Goal: Transaction & Acquisition: Purchase product/service

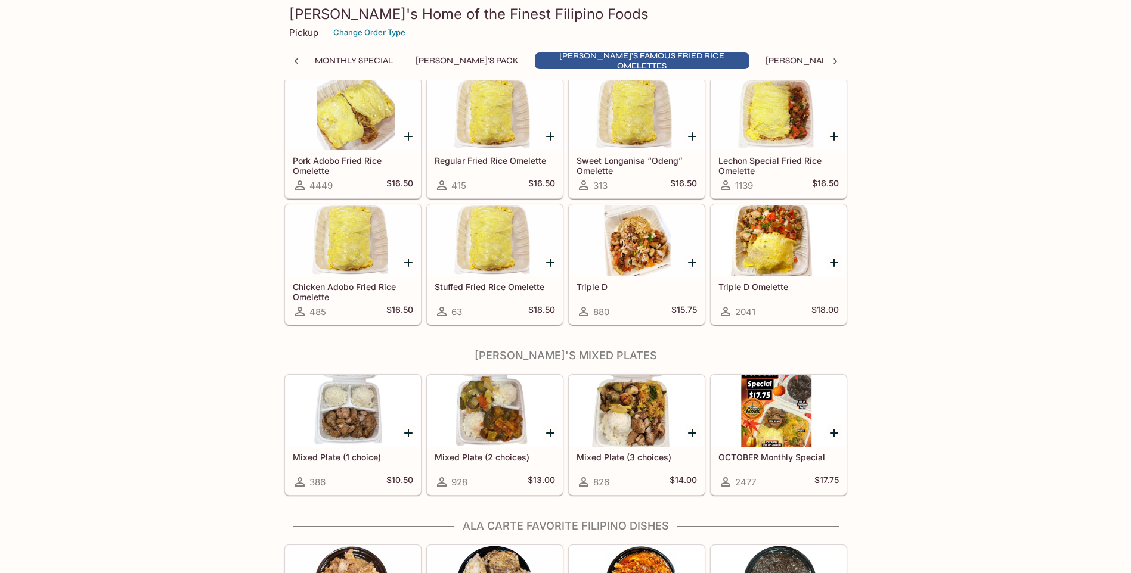
scroll to position [417, 0]
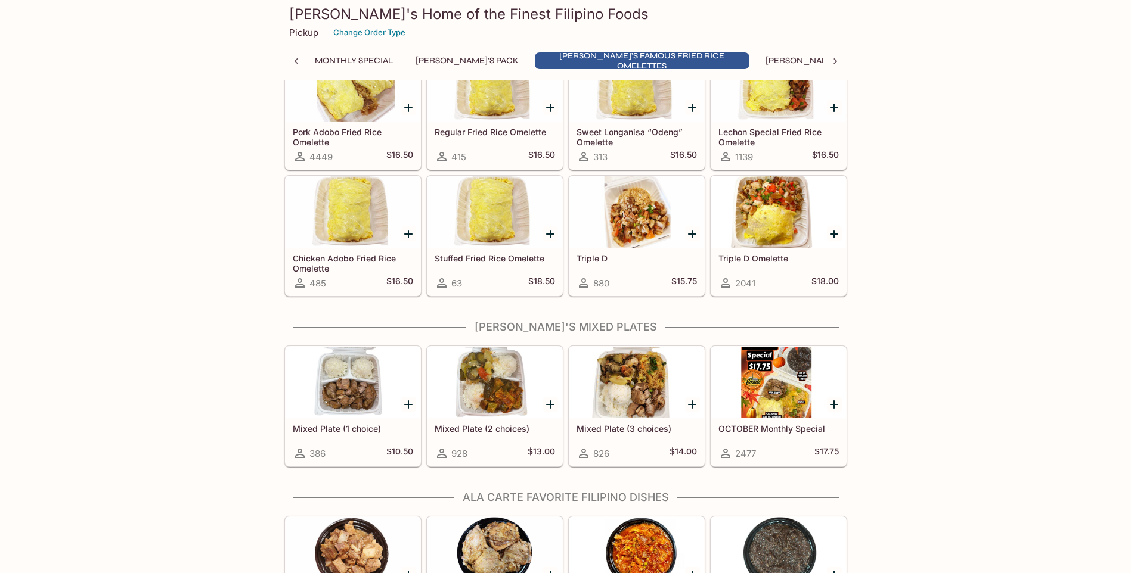
click at [777, 374] on div at bounding box center [778, 383] width 135 height 72
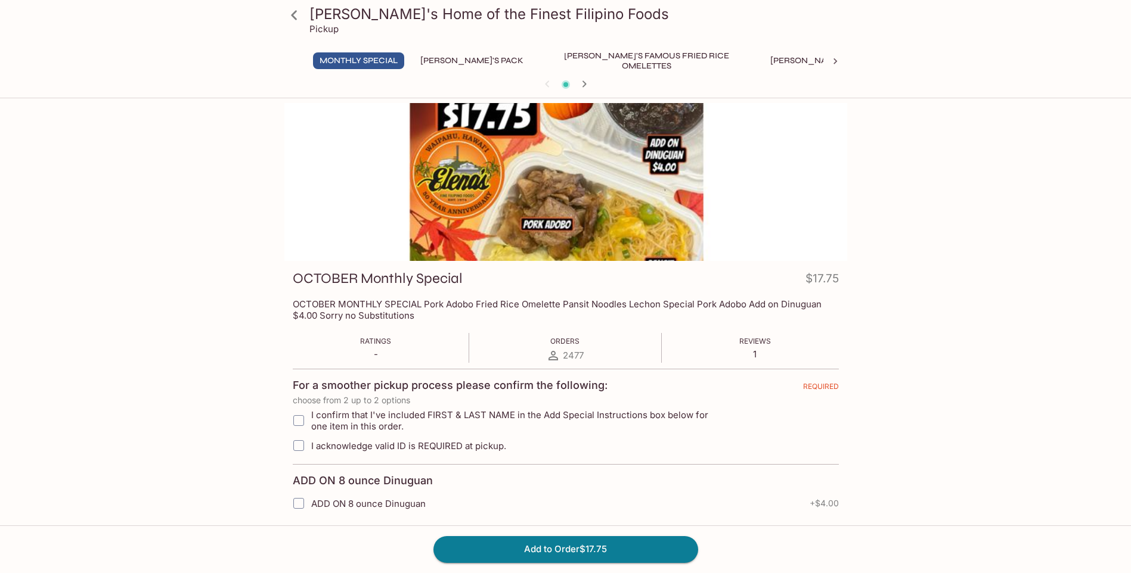
click at [296, 14] on icon at bounding box center [294, 15] width 21 height 21
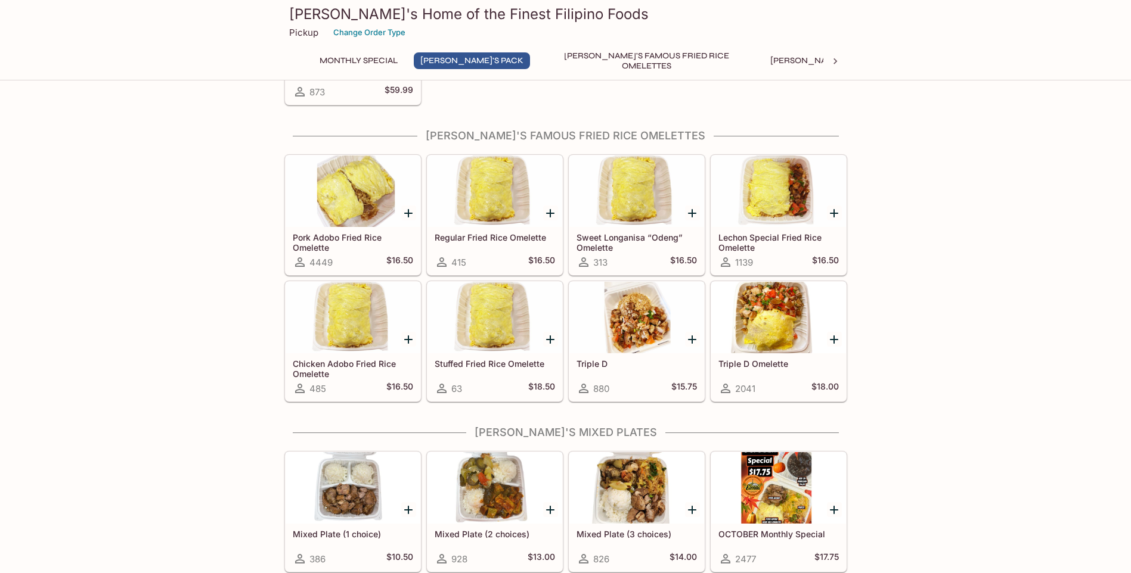
scroll to position [417, 0]
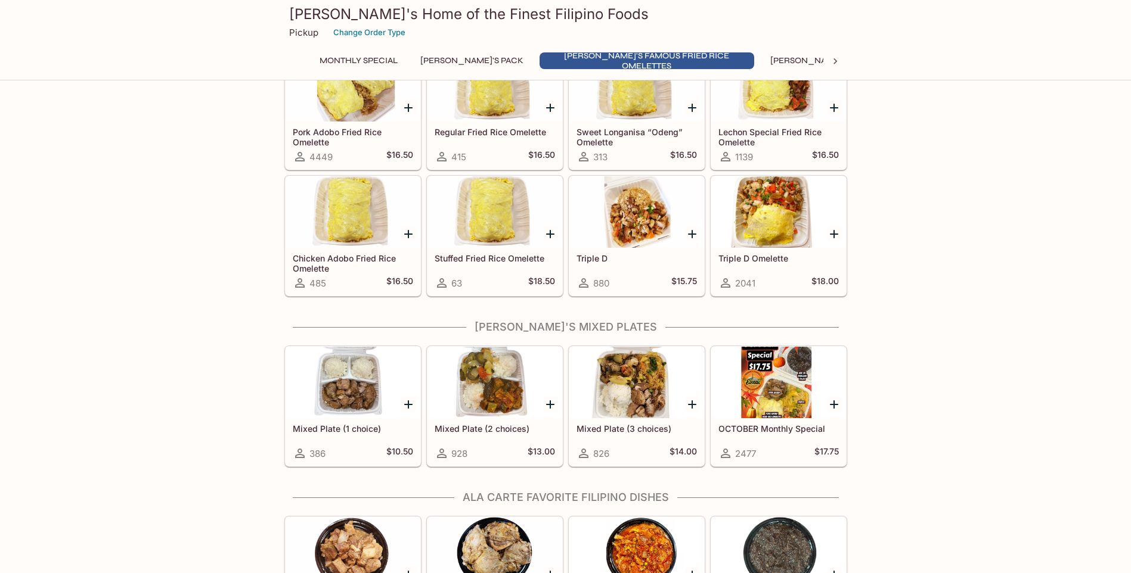
click at [342, 388] on div at bounding box center [353, 383] width 135 height 72
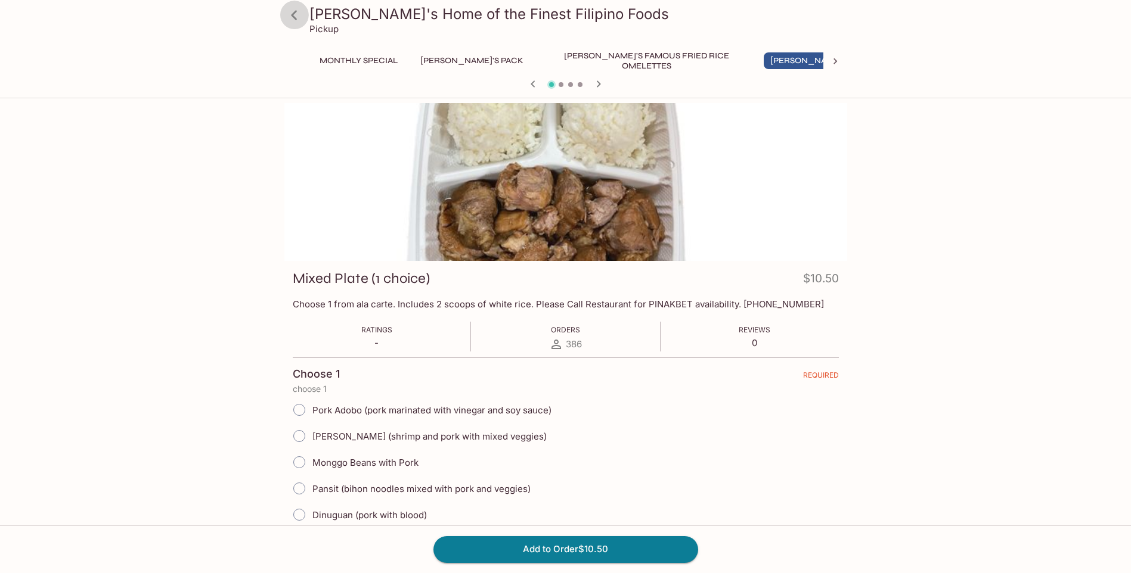
click at [298, 17] on icon at bounding box center [294, 15] width 21 height 21
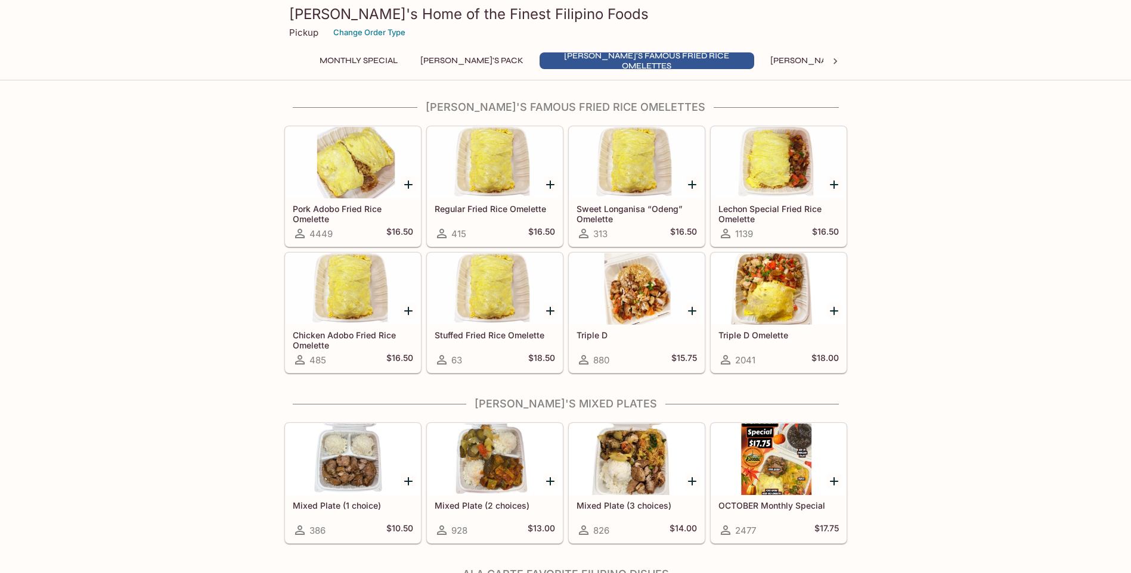
scroll to position [358, 0]
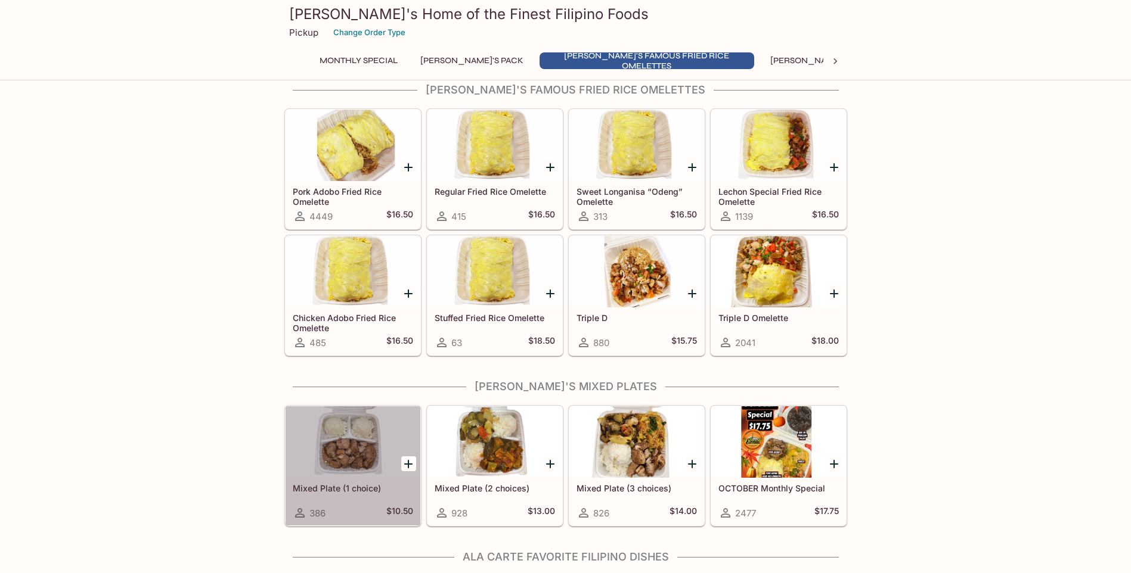
click at [361, 451] on div at bounding box center [353, 443] width 135 height 72
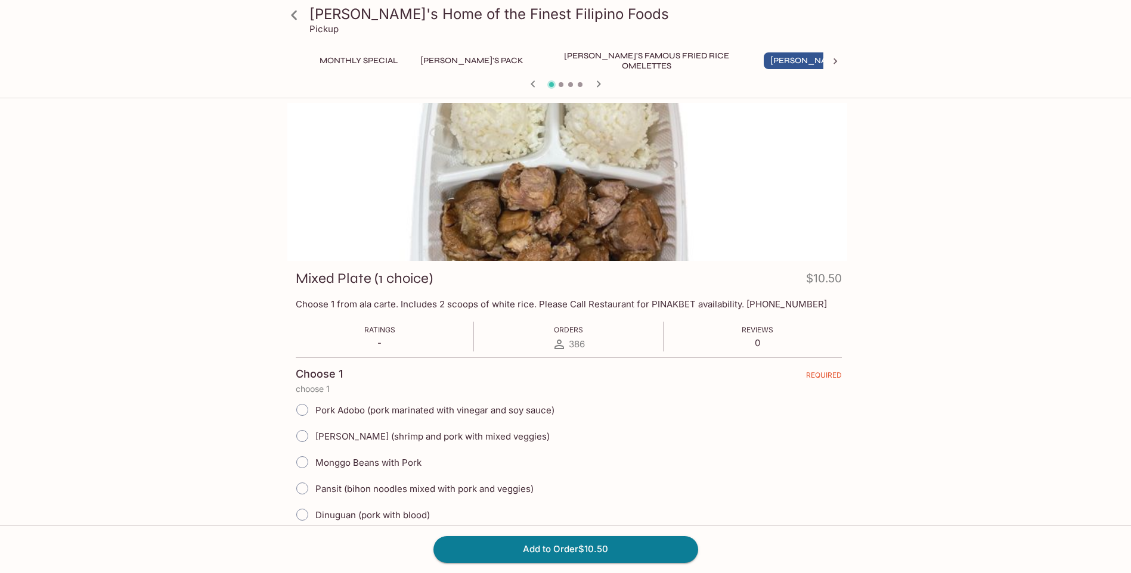
click at [456, 191] on div at bounding box center [568, 182] width 563 height 158
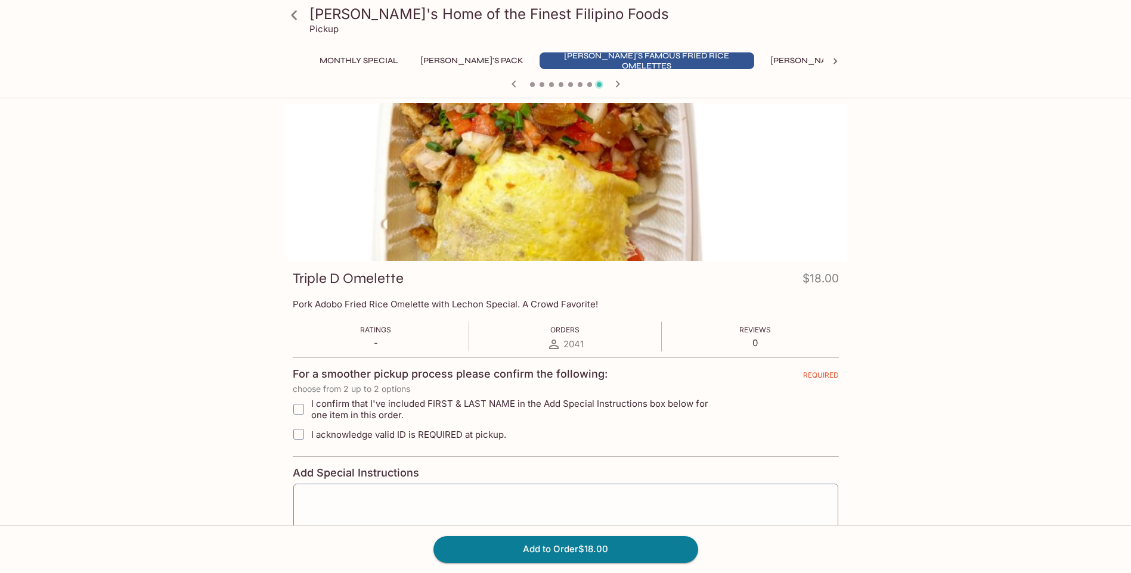
click at [650, 181] on div at bounding box center [565, 182] width 563 height 158
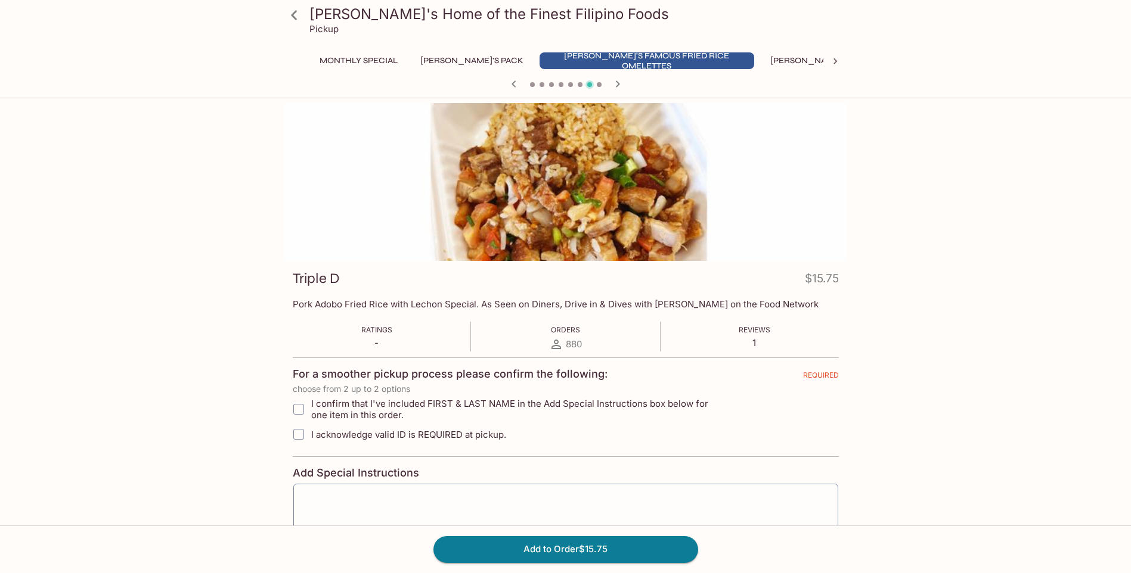
click at [652, 179] on div at bounding box center [565, 182] width 563 height 158
click at [647, 184] on div at bounding box center [565, 182] width 563 height 158
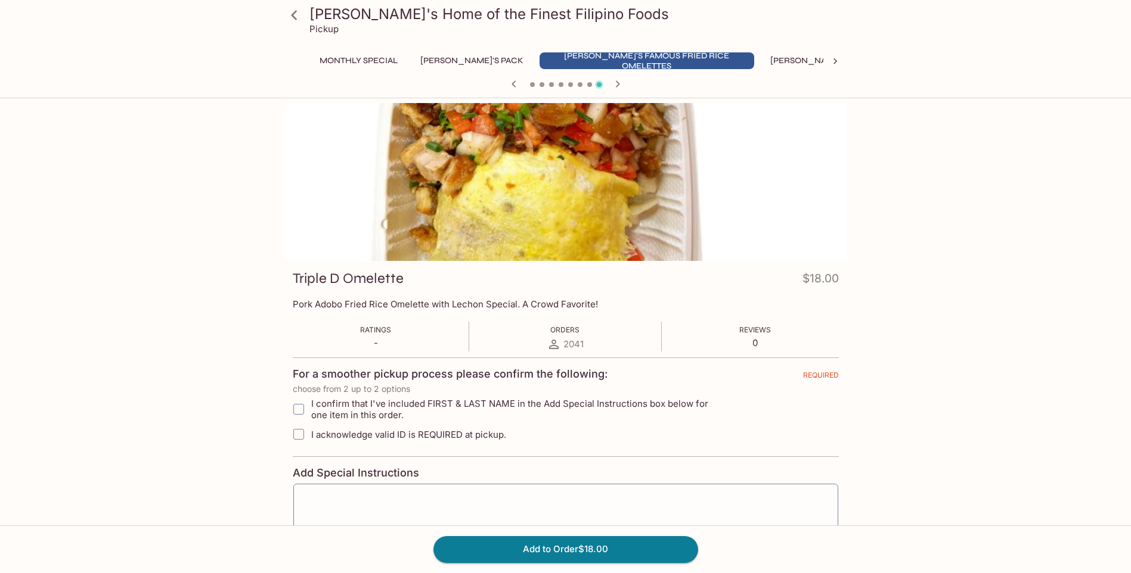
click at [554, 201] on div at bounding box center [565, 182] width 563 height 158
click at [289, 14] on icon at bounding box center [294, 15] width 21 height 21
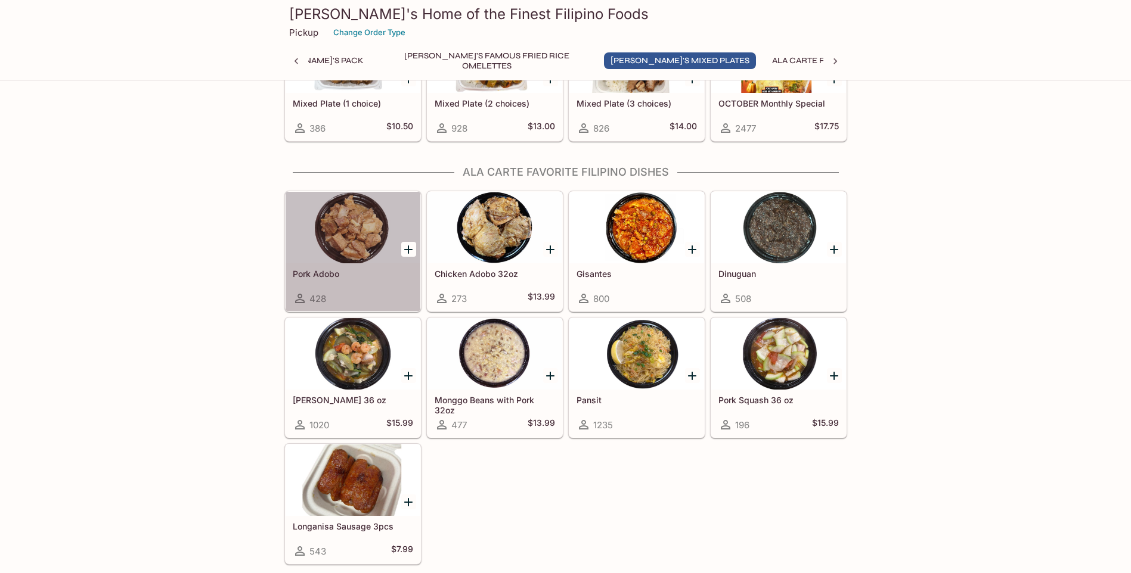
scroll to position [715, 0]
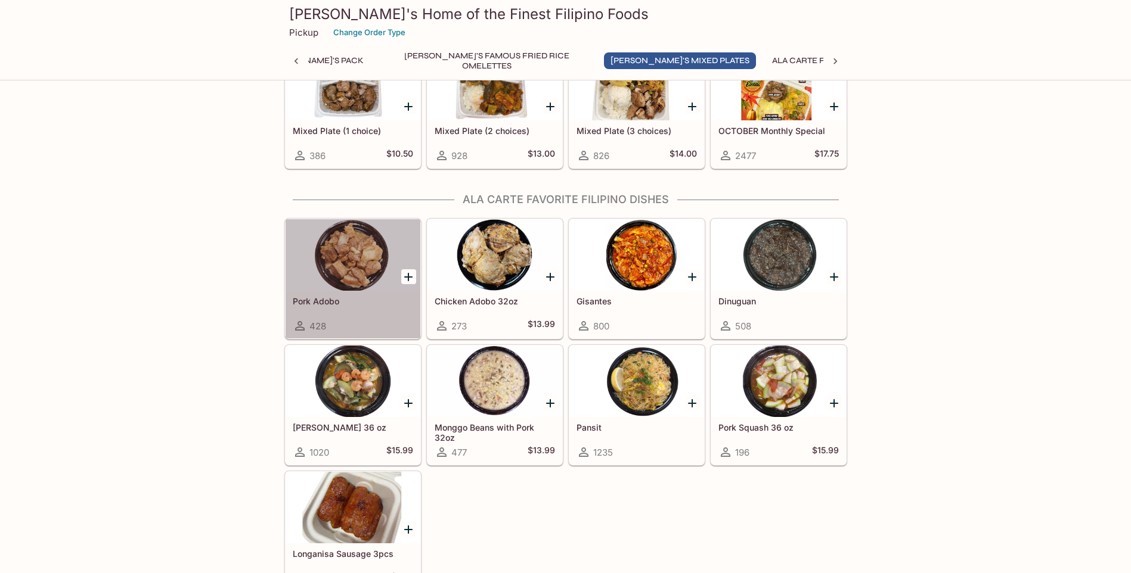
drag, startPoint x: 321, startPoint y: 237, endPoint x: 296, endPoint y: 234, distance: 24.6
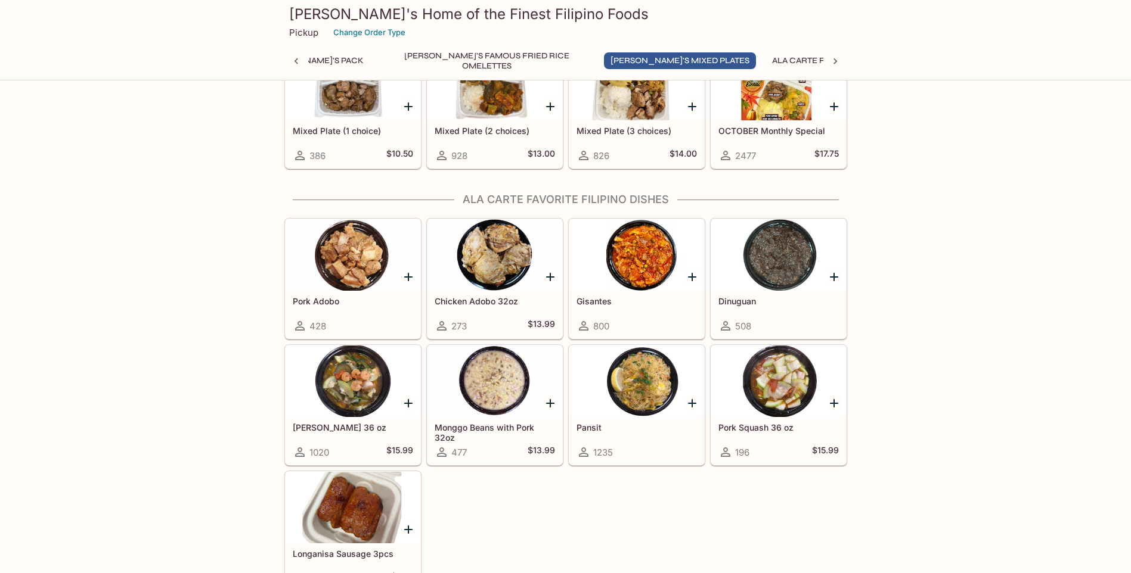
drag, startPoint x: 296, startPoint y: 234, endPoint x: 165, endPoint y: 262, distance: 134.6
drag, startPoint x: 150, startPoint y: 255, endPoint x: 126, endPoint y: 238, distance: 29.1
drag, startPoint x: 126, startPoint y: 238, endPoint x: 70, endPoint y: 309, distance: 90.4
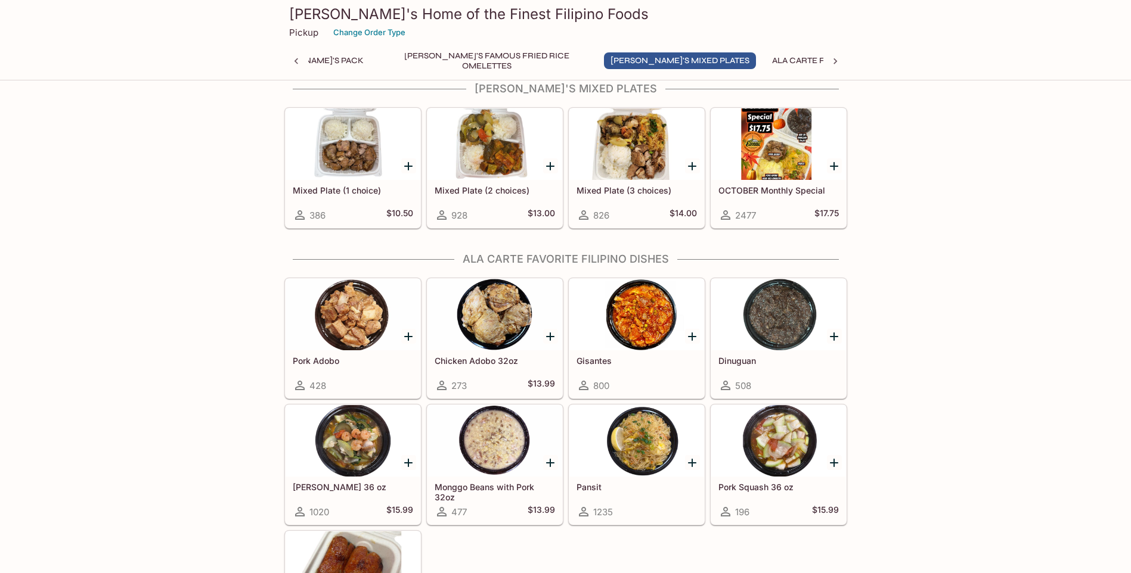
scroll to position [596, 0]
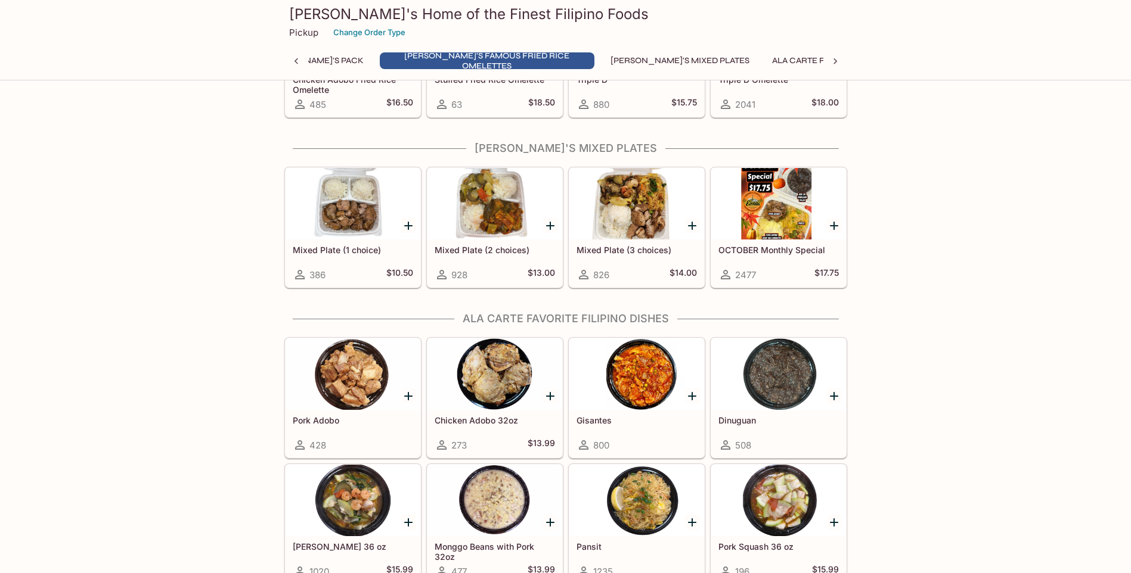
drag, startPoint x: 106, startPoint y: 293, endPoint x: 98, endPoint y: 283, distance: 13.1
drag, startPoint x: 98, startPoint y: 283, endPoint x: 7, endPoint y: 307, distance: 94.4
drag, startPoint x: 7, startPoint y: 307, endPoint x: 44, endPoint y: 210, distance: 103.6
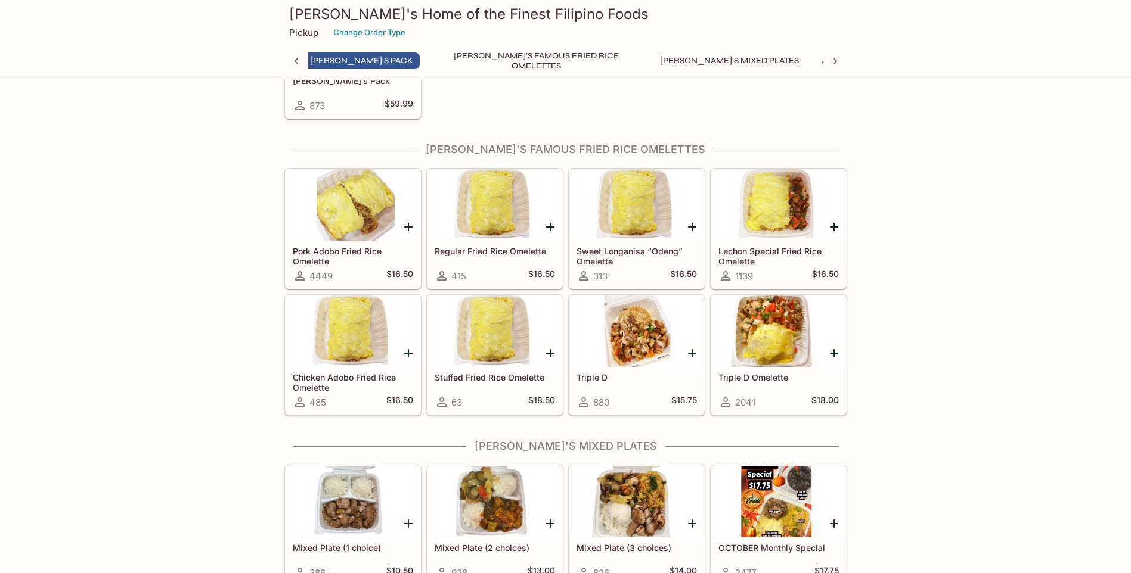
scroll to position [0, 107]
click at [306, 275] on icon at bounding box center [300, 276] width 14 height 14
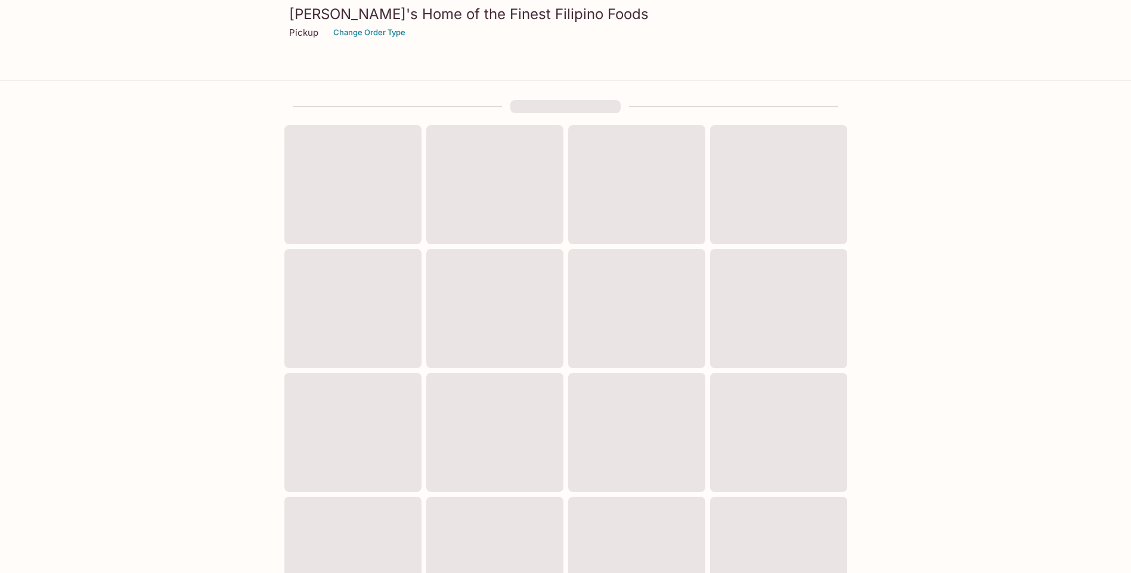
scroll to position [291, 0]
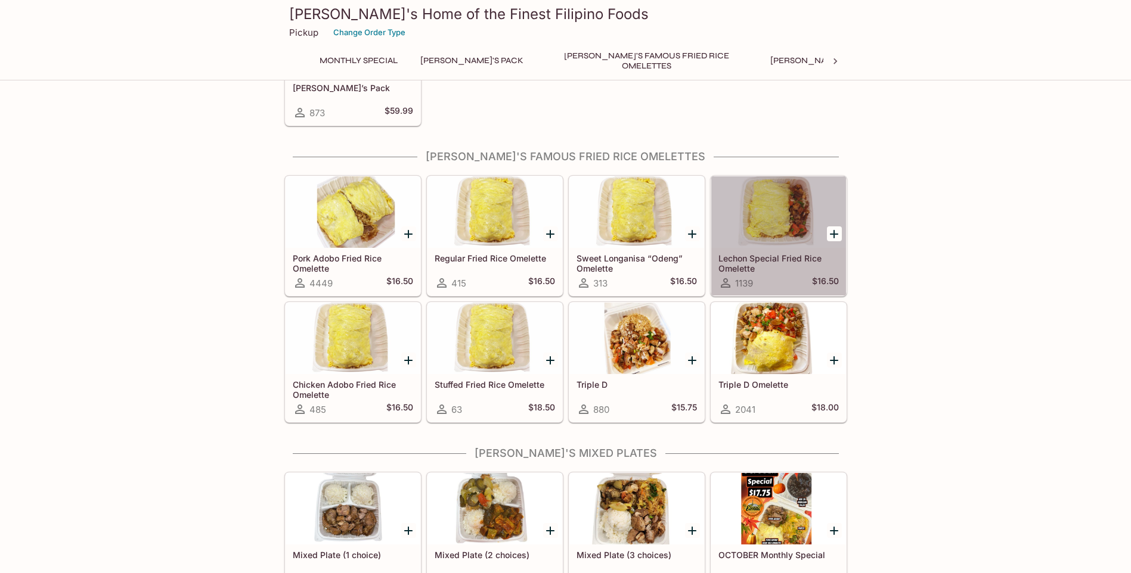
click at [792, 220] on div at bounding box center [778, 212] width 135 height 72
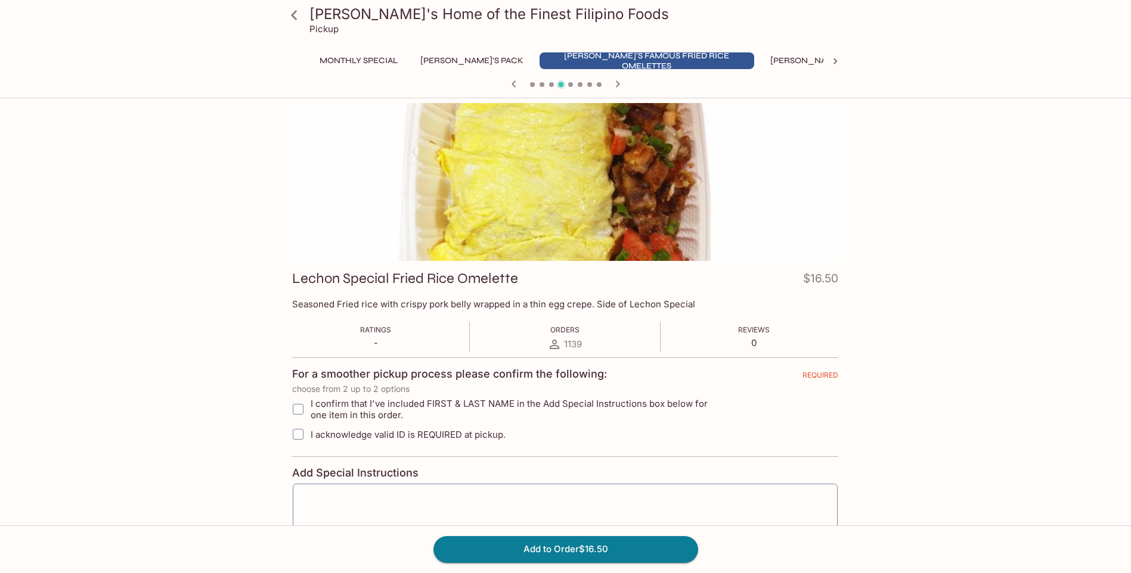
click at [568, 342] on span "1139" at bounding box center [573, 344] width 18 height 11
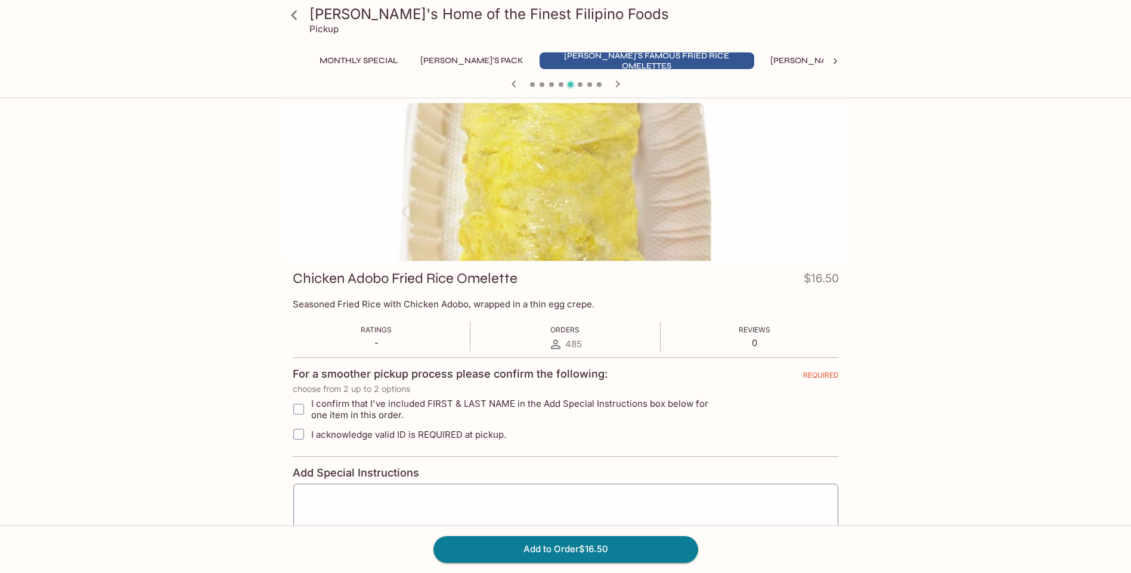
click at [567, 342] on span "485" at bounding box center [573, 344] width 17 height 11
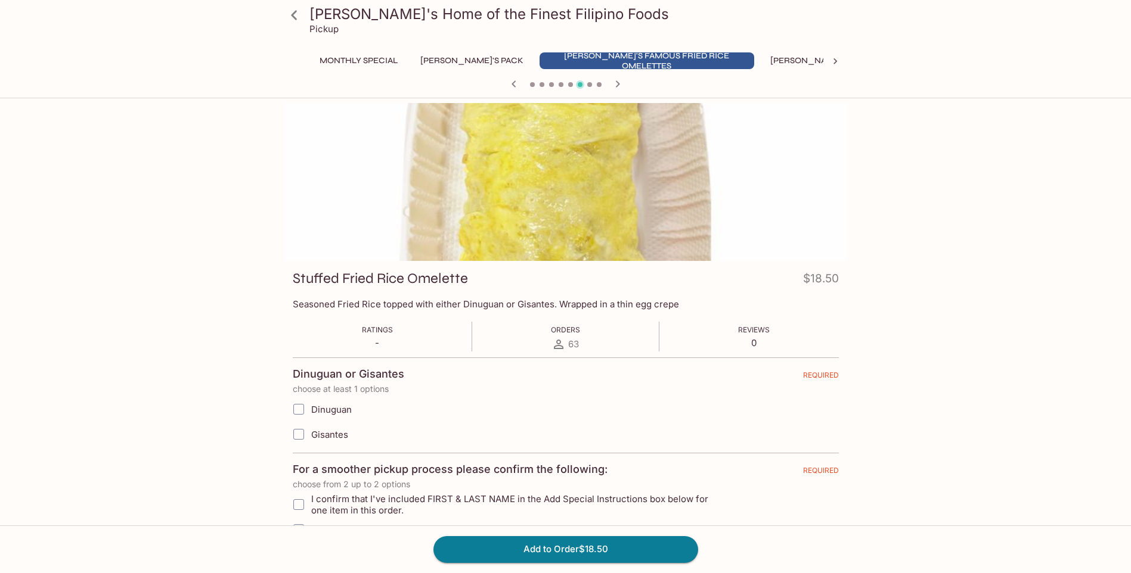
click at [566, 342] on div "63" at bounding box center [565, 344] width 29 height 14
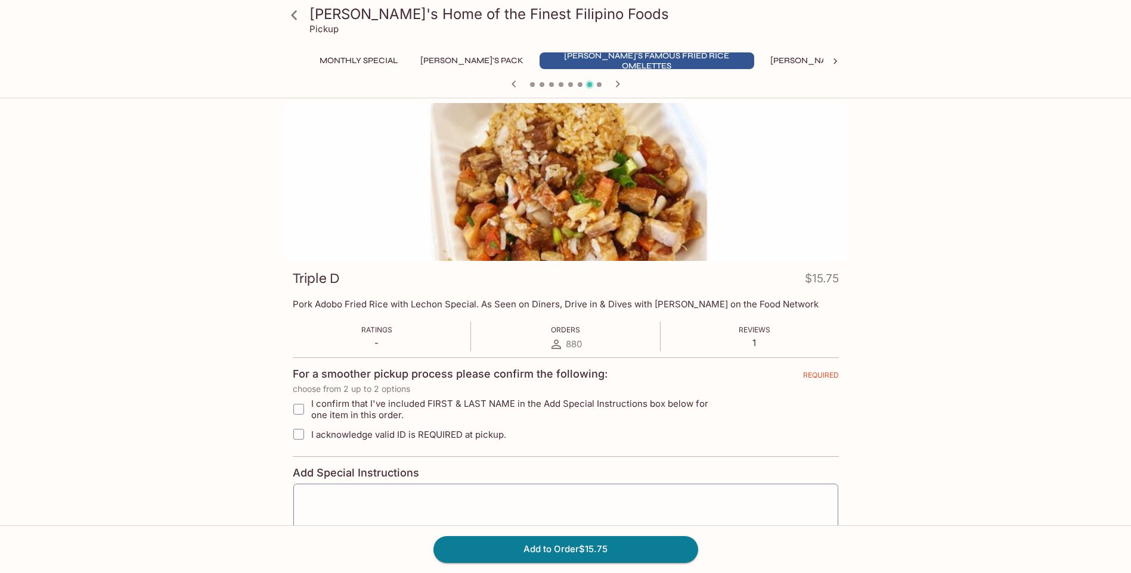
click at [566, 342] on span "880" at bounding box center [574, 344] width 16 height 11
click at [380, 62] on button "Monthly Special" at bounding box center [358, 60] width 91 height 17
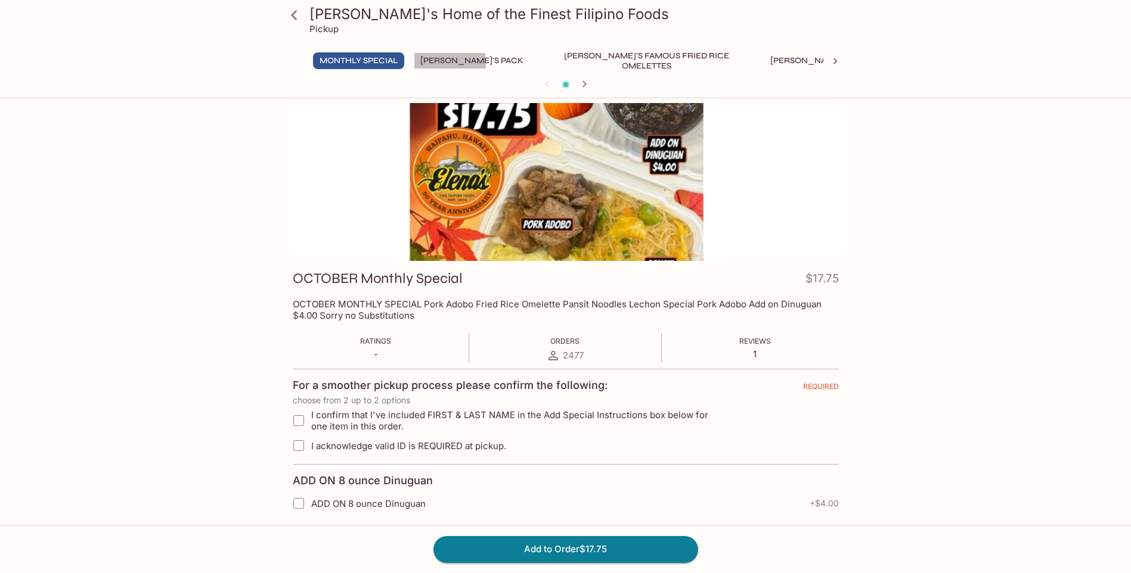
click at [439, 63] on button "[PERSON_NAME]'s Pack" at bounding box center [472, 60] width 116 height 17
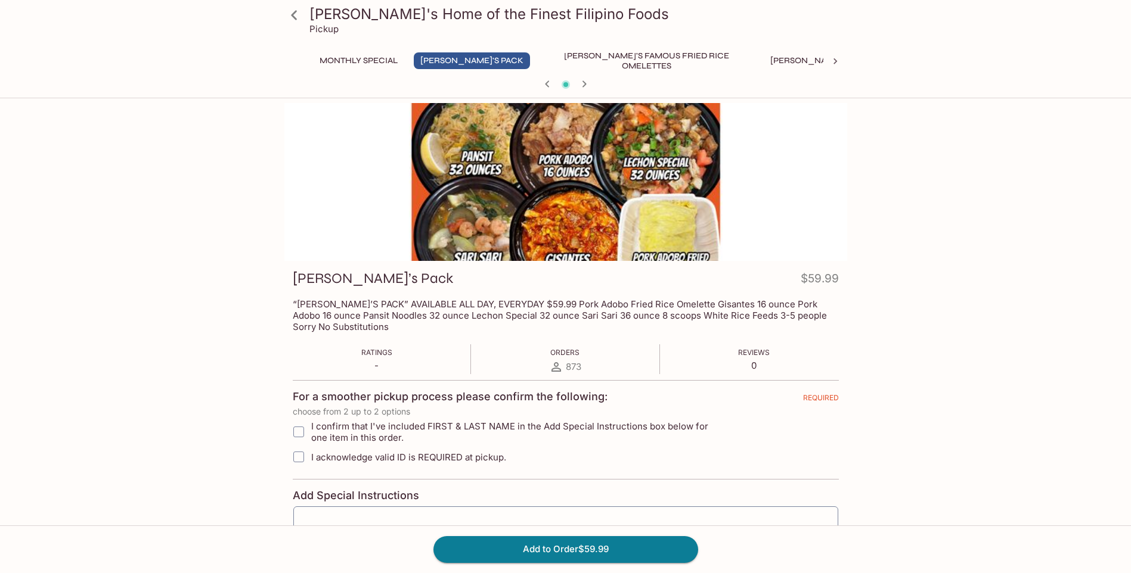
click at [539, 60] on button "[PERSON_NAME]'s Famous Fried Rice Omelettes" at bounding box center [646, 60] width 215 height 17
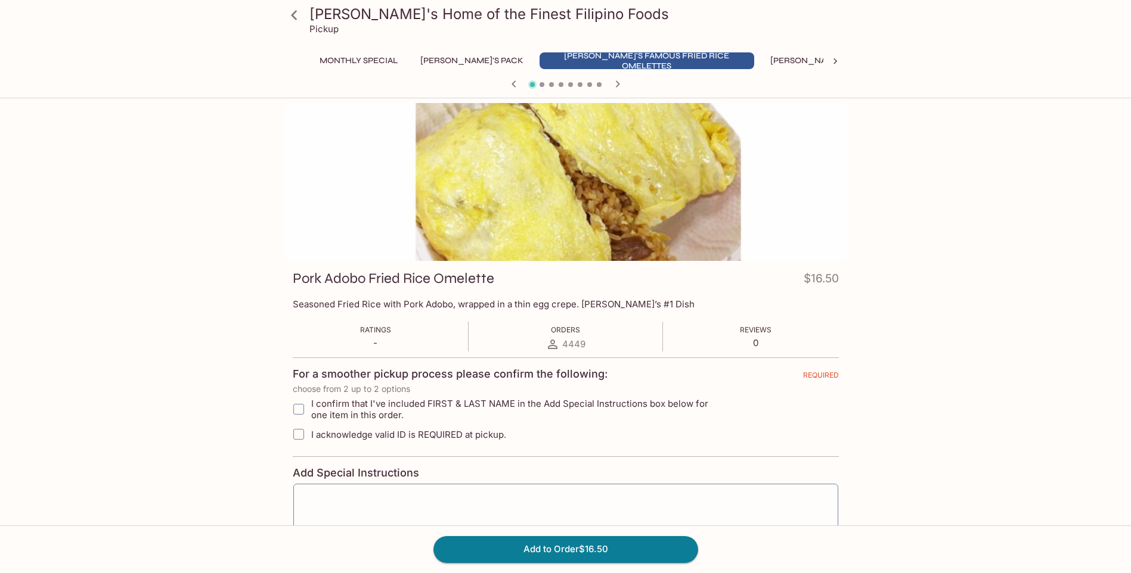
click at [298, 13] on icon at bounding box center [294, 15] width 21 height 21
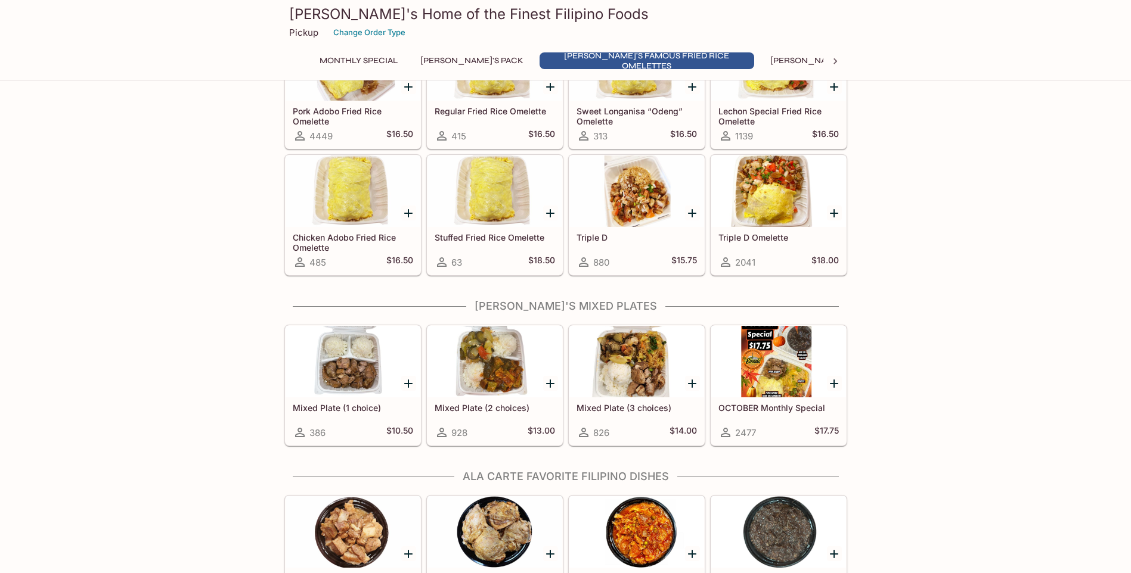
scroll to position [417, 0]
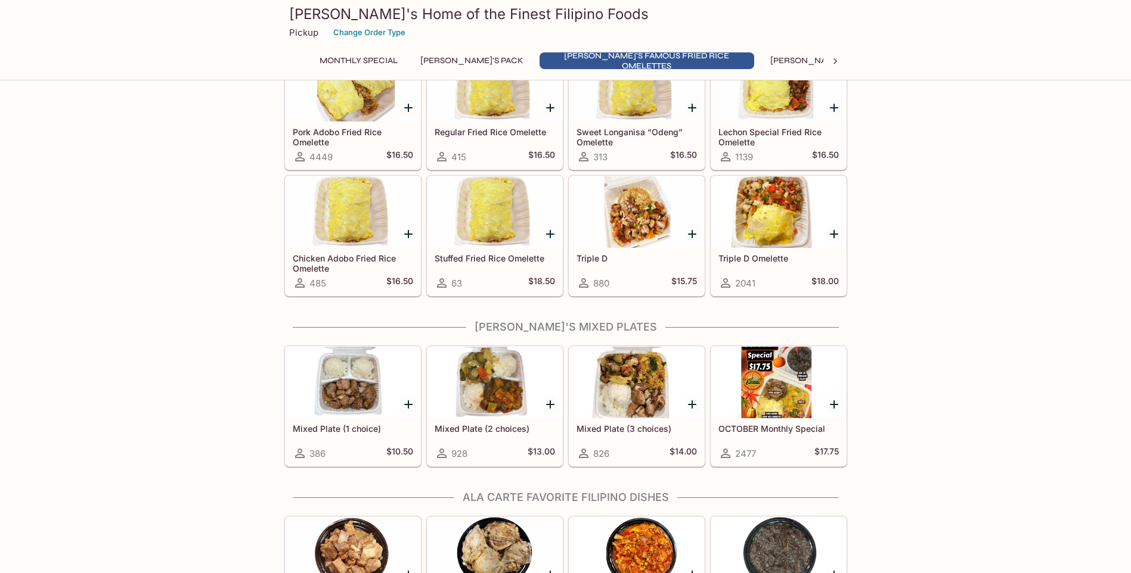
click at [346, 395] on div at bounding box center [353, 383] width 135 height 72
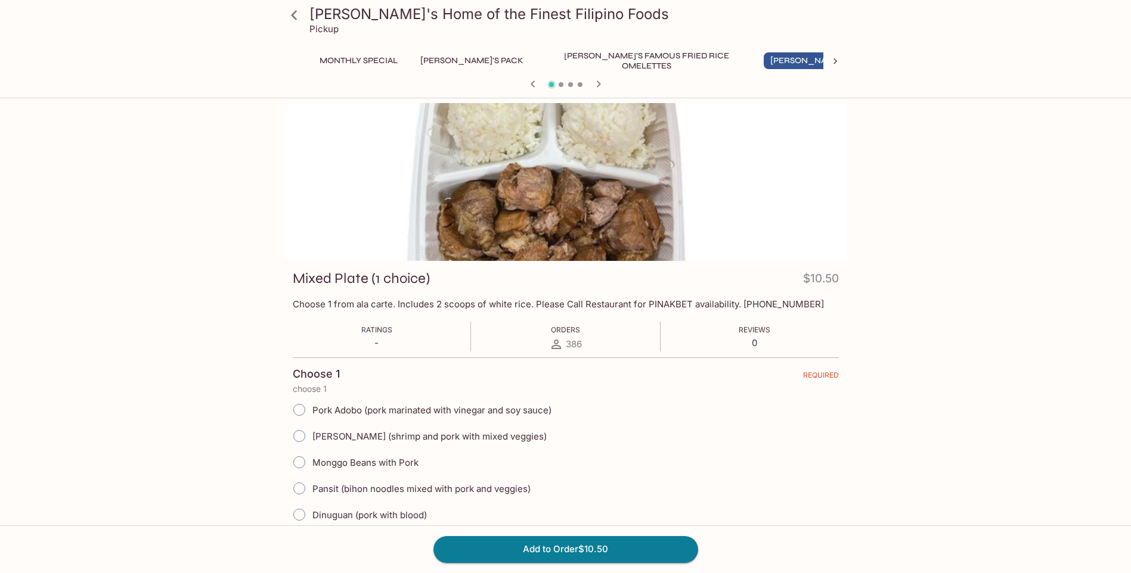
click at [296, 520] on input "Dinuguan (pork with blood)" at bounding box center [299, 514] width 25 height 25
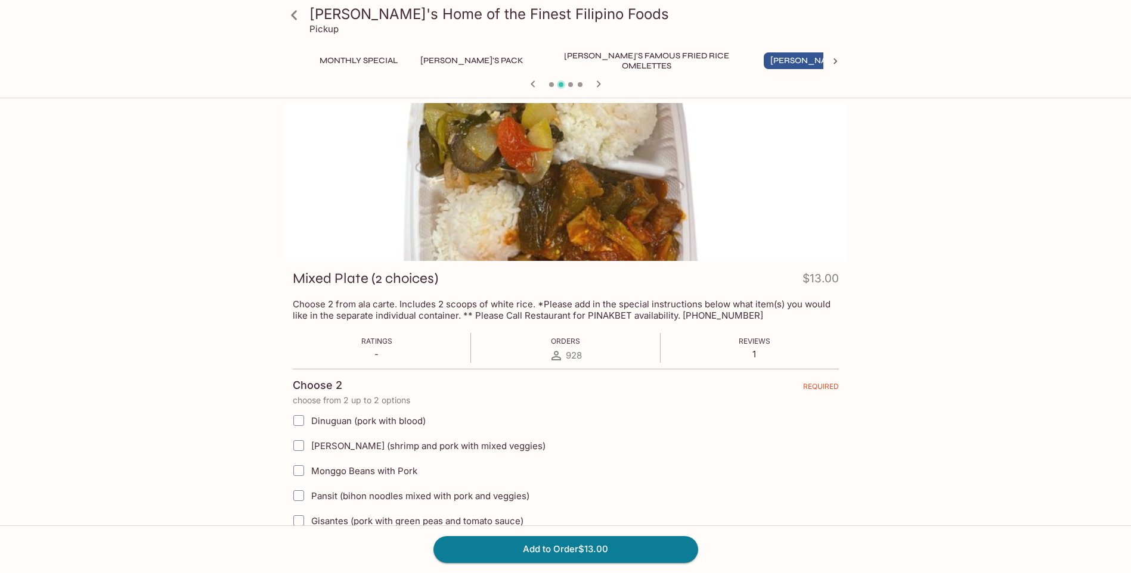
click at [296, 17] on icon at bounding box center [294, 15] width 21 height 21
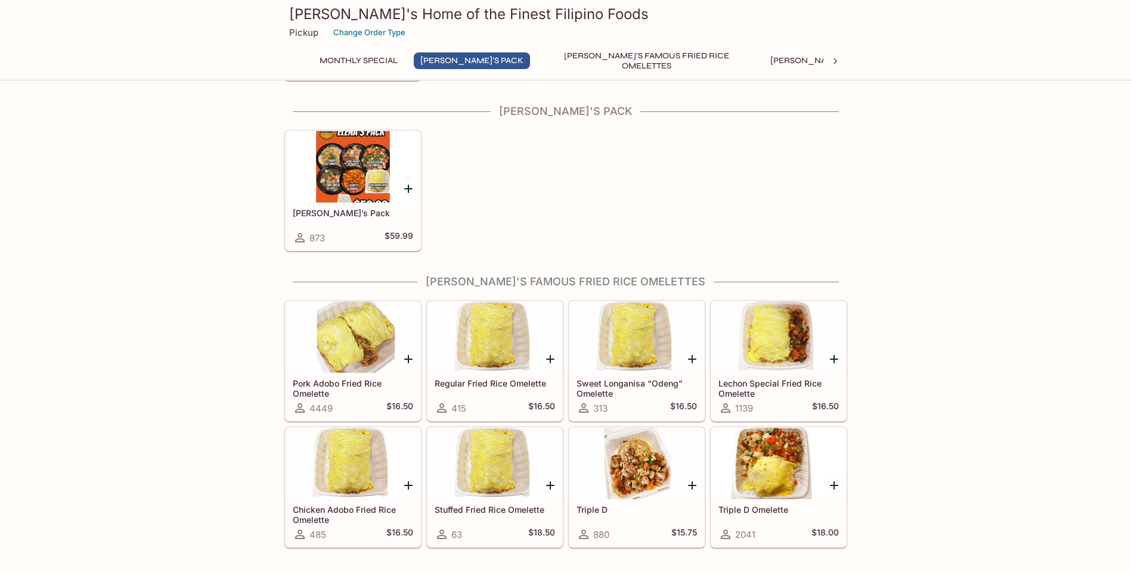
scroll to position [179, 0]
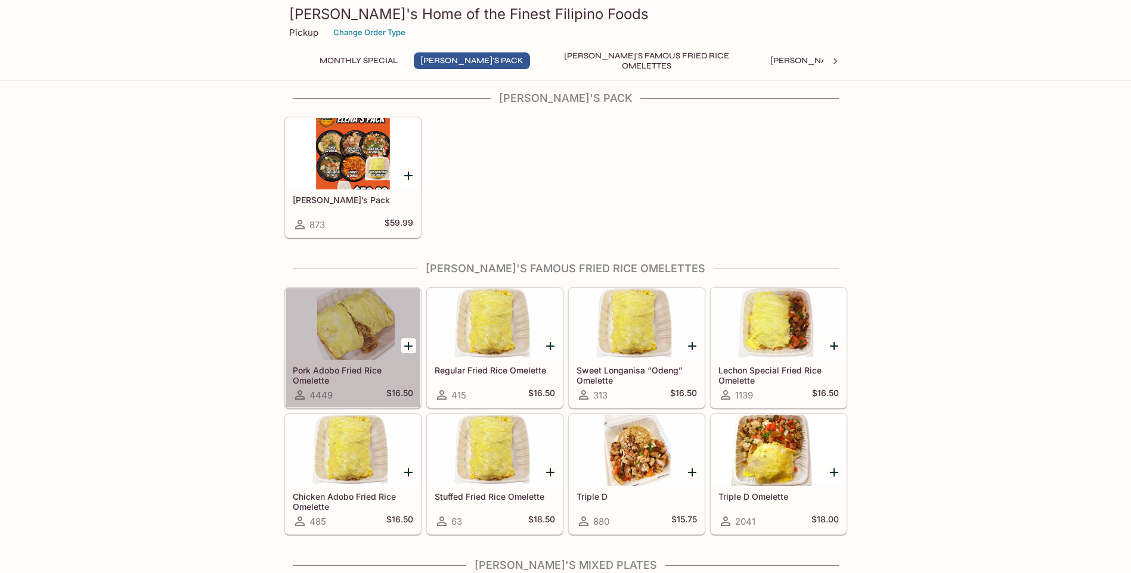
click at [359, 336] on div at bounding box center [353, 325] width 135 height 72
